Goal: Task Accomplishment & Management: Manage account settings

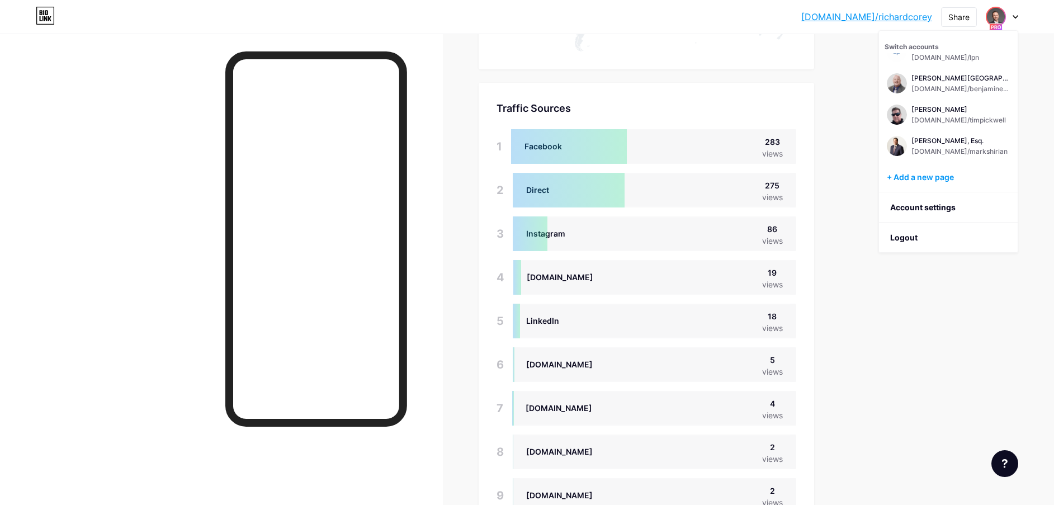
scroll to position [505, 1054]
click at [949, 108] on div "[PERSON_NAME]" at bounding box center [958, 109] width 94 height 9
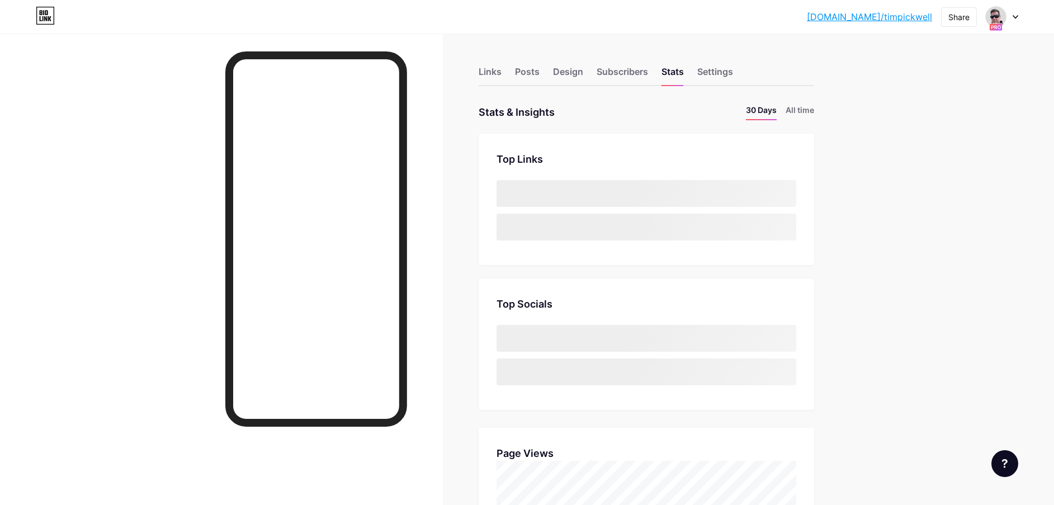
scroll to position [505, 1054]
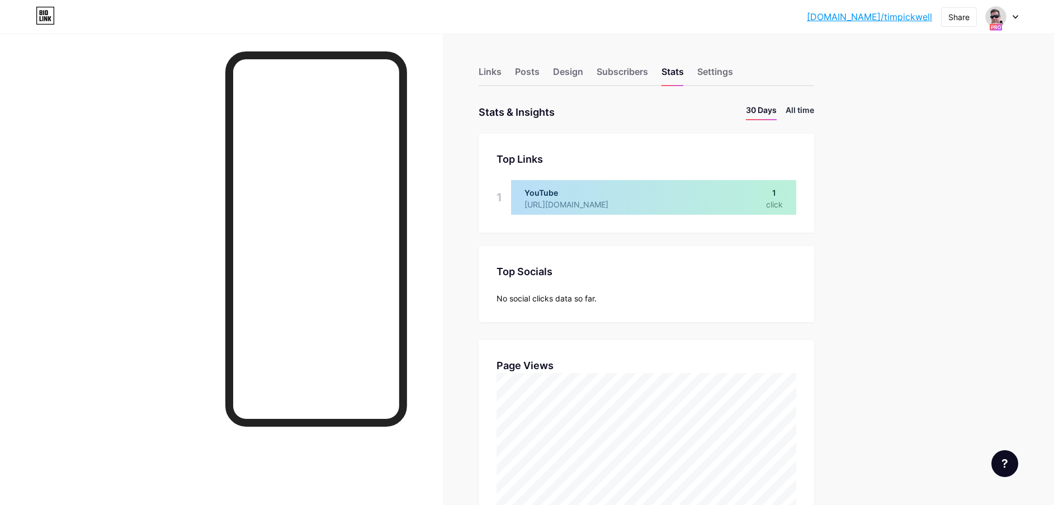
click at [811, 107] on li "All time" at bounding box center [799, 112] width 29 height 16
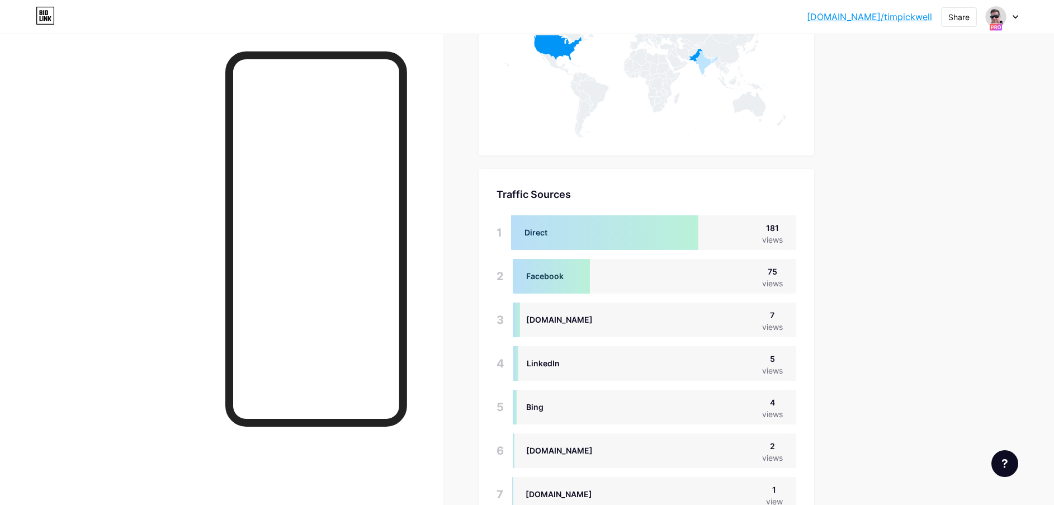
scroll to position [714, 0]
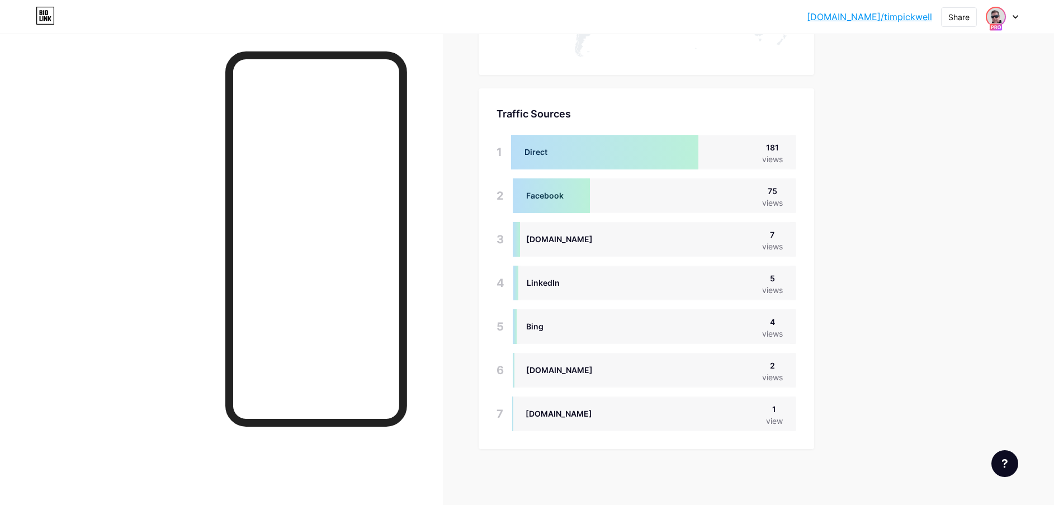
click at [1001, 18] on img at bounding box center [996, 17] width 18 height 18
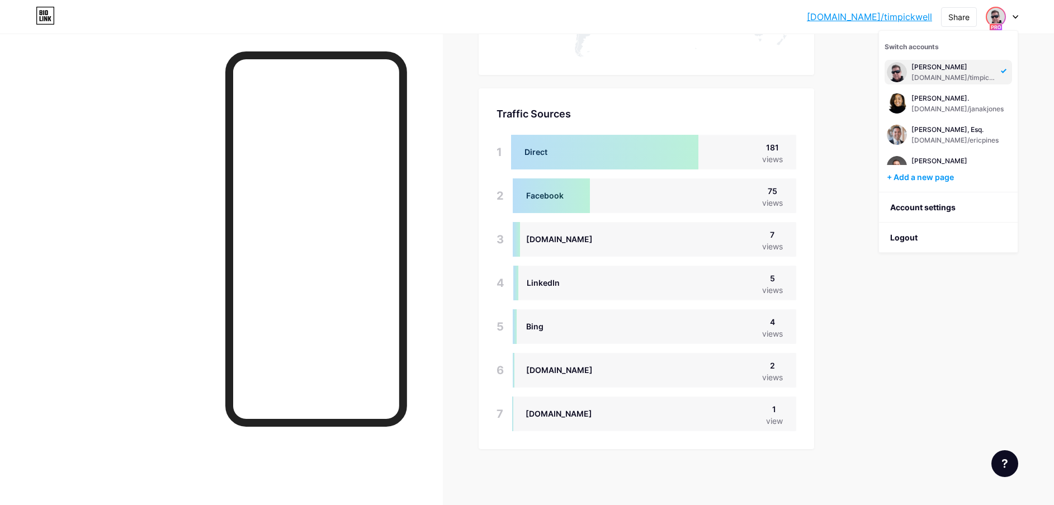
scroll to position [490, 0]
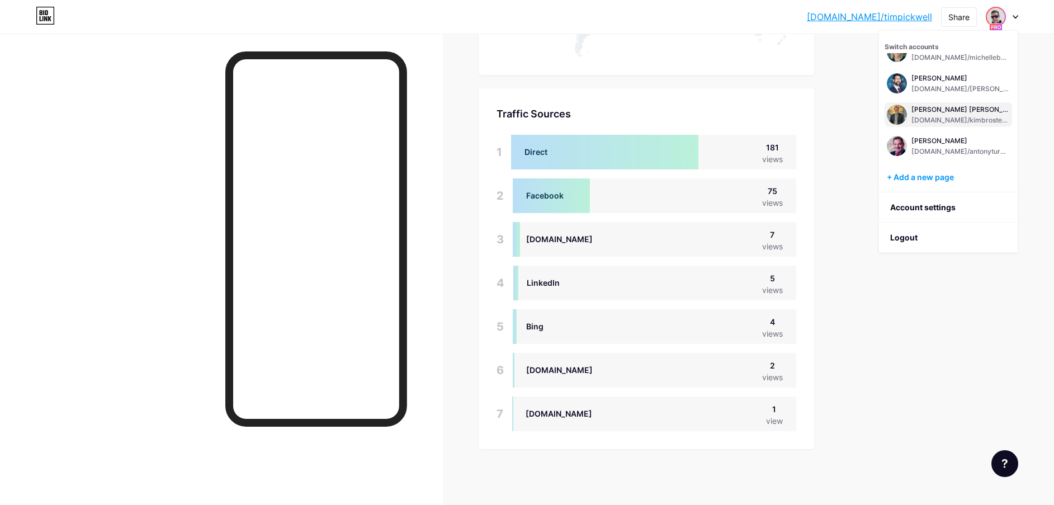
click at [934, 112] on div "[PERSON_NAME] [PERSON_NAME]" at bounding box center [960, 109] width 98 height 9
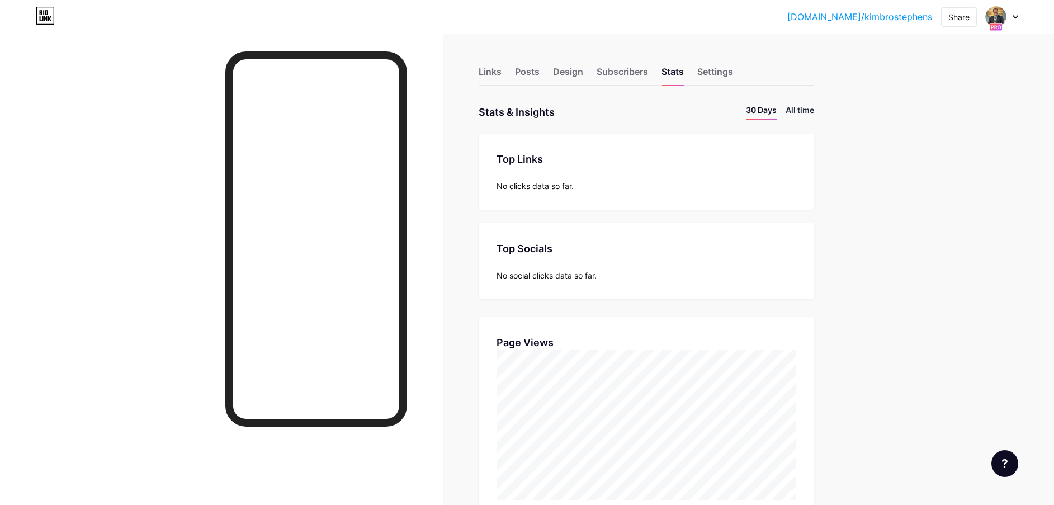
click at [811, 112] on li "All time" at bounding box center [799, 112] width 29 height 16
click at [763, 105] on li "30 Days" at bounding box center [761, 112] width 31 height 16
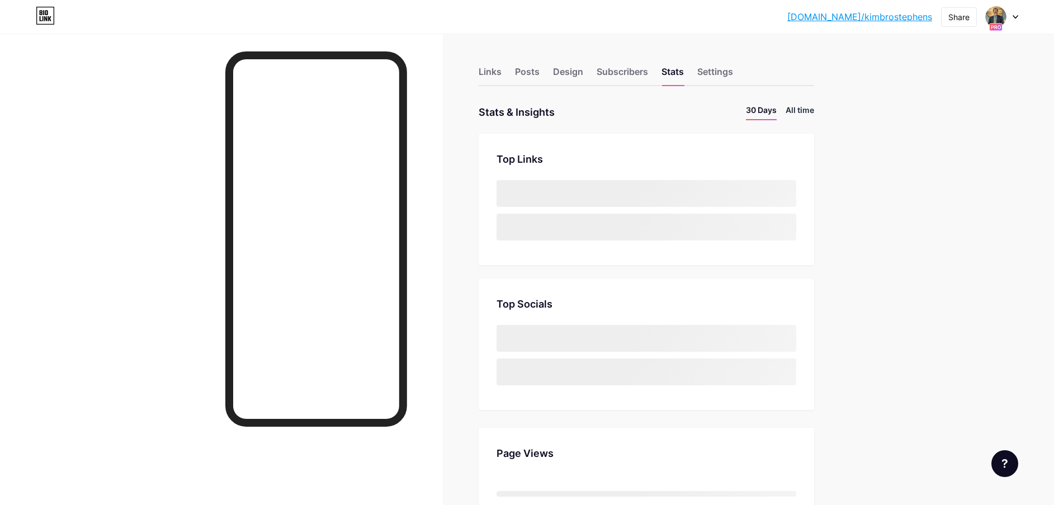
click at [806, 107] on li "All time" at bounding box center [799, 112] width 29 height 16
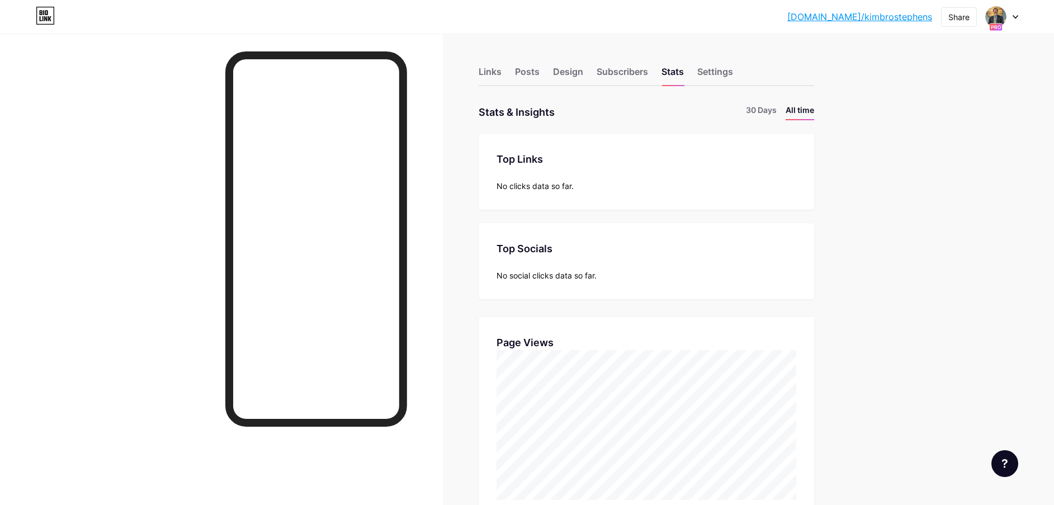
click at [771, 105] on li "30 Days" at bounding box center [761, 112] width 31 height 16
click at [800, 109] on li "All time" at bounding box center [799, 112] width 29 height 16
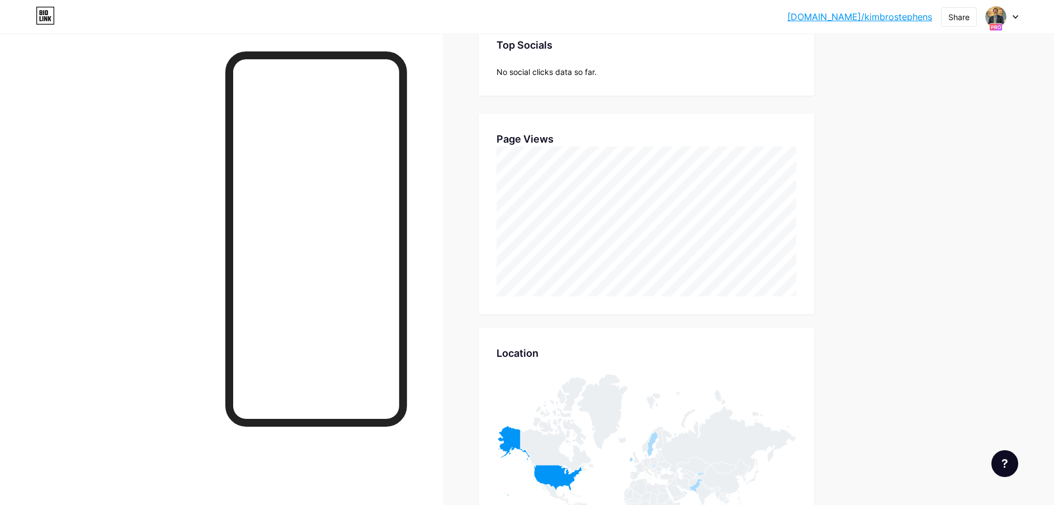
scroll to position [540, 0]
